Goal: Navigation & Orientation: Go to known website

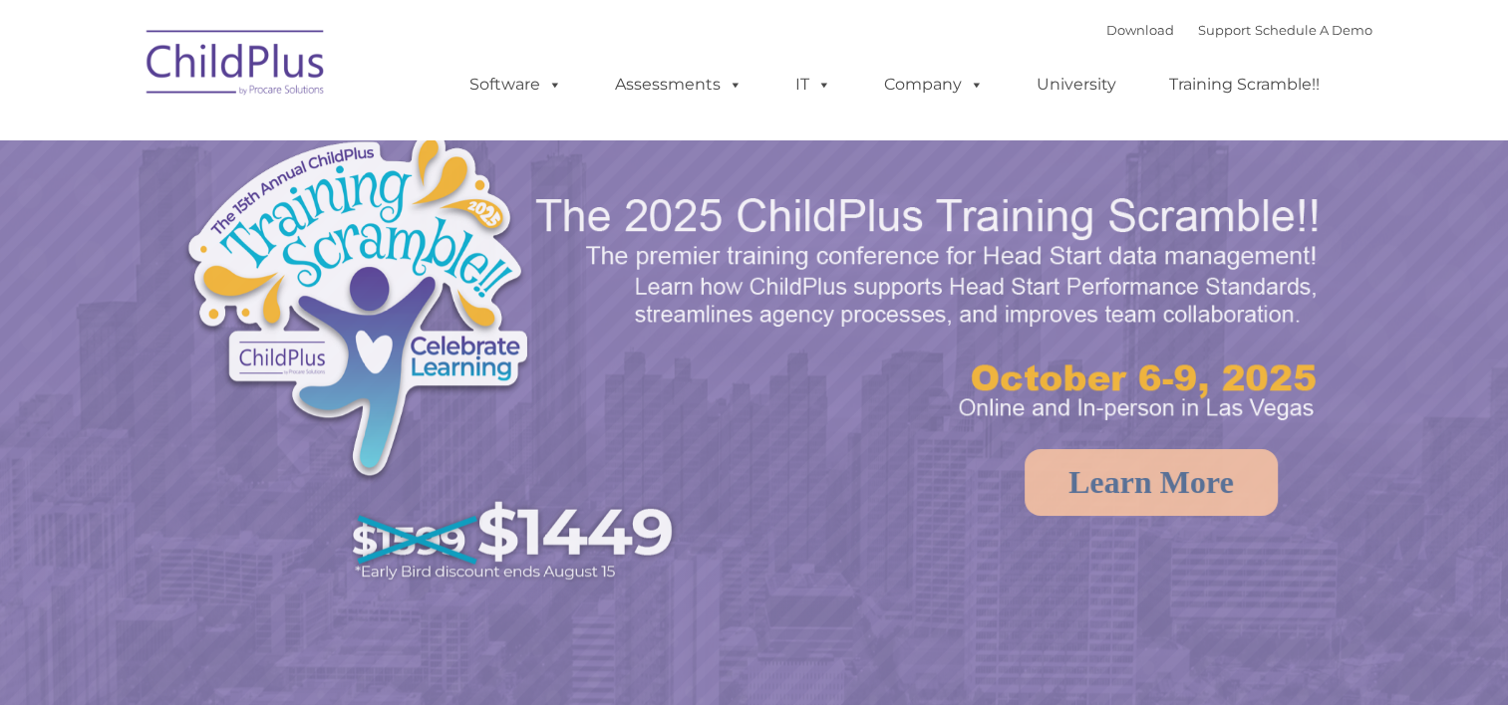
select select "MEDIUM"
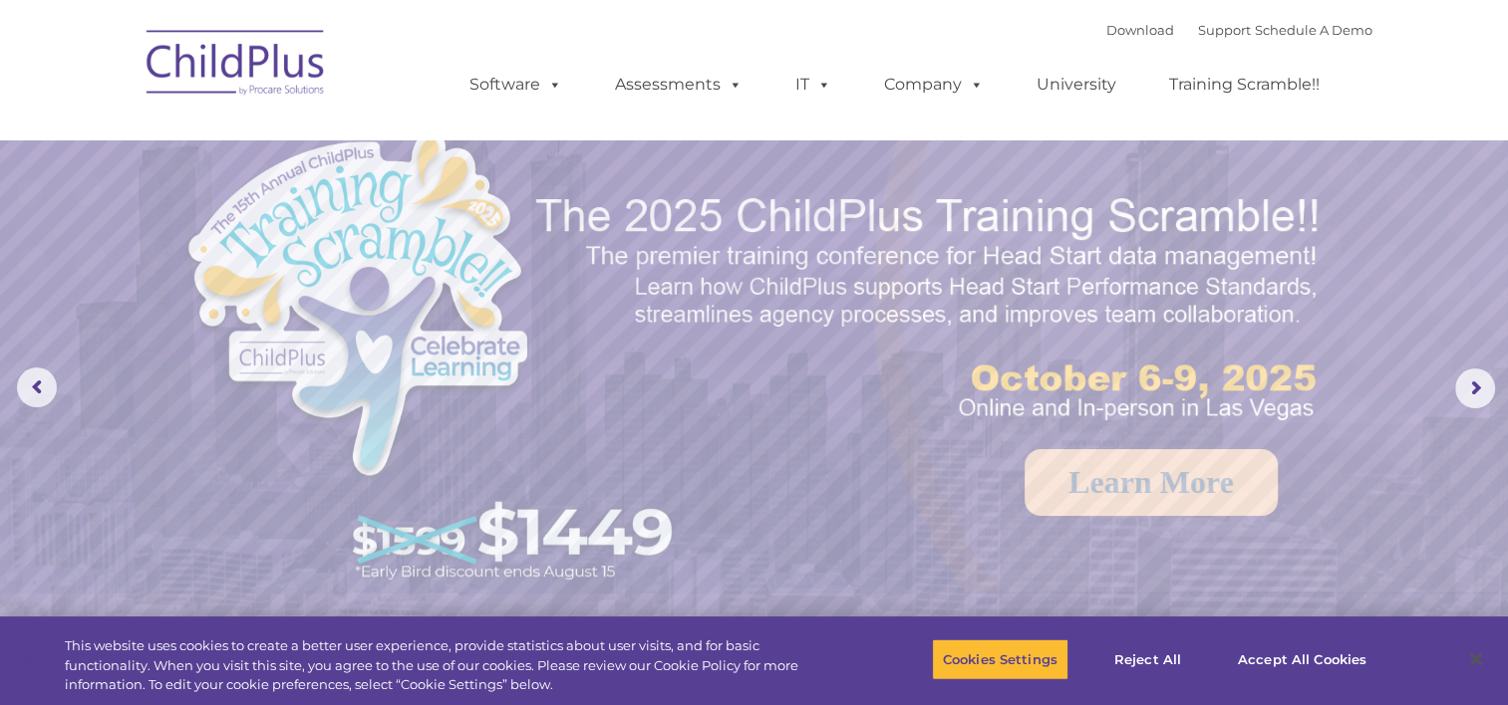
click at [276, 65] on img at bounding box center [236, 66] width 199 height 100
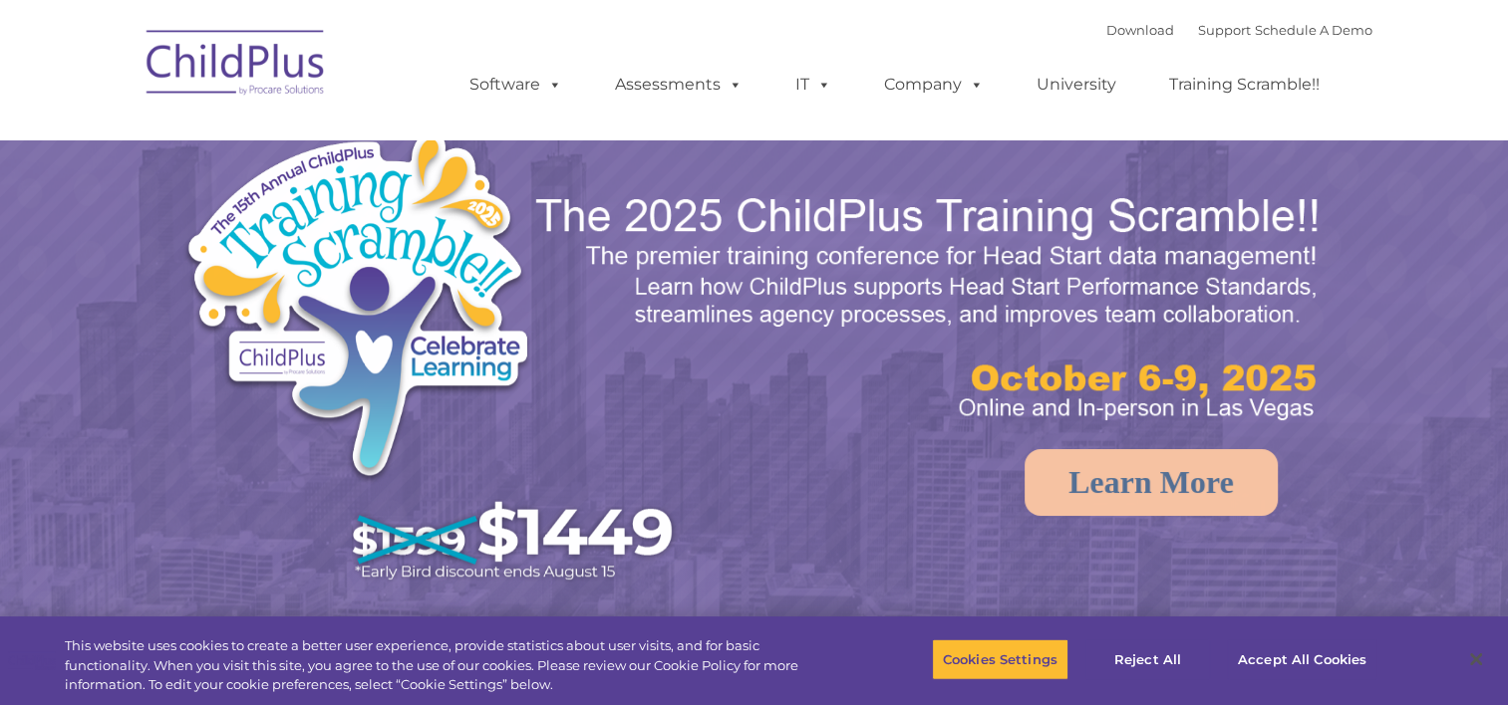
select select "MEDIUM"
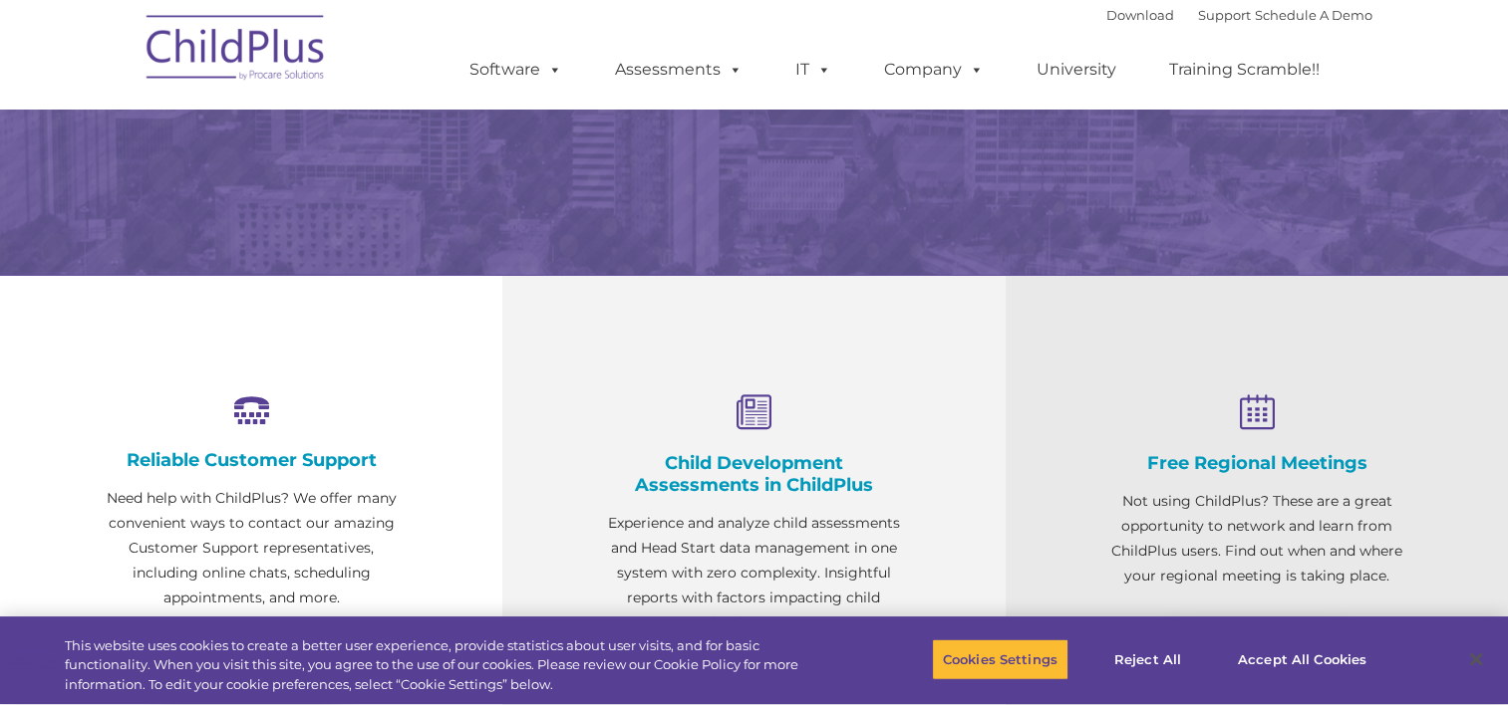
select select "MEDIUM"
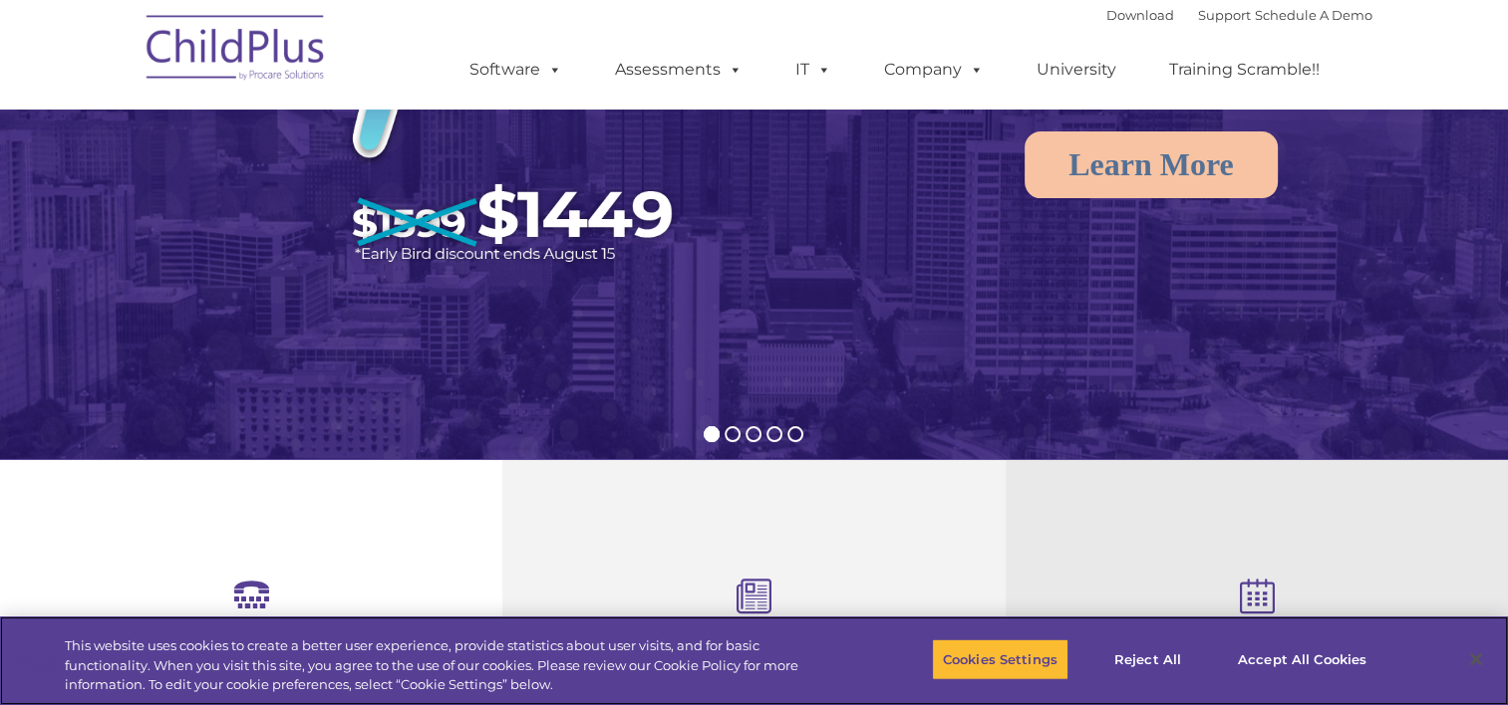
scroll to position [317, 0]
